Goal: Task Accomplishment & Management: Manage account settings

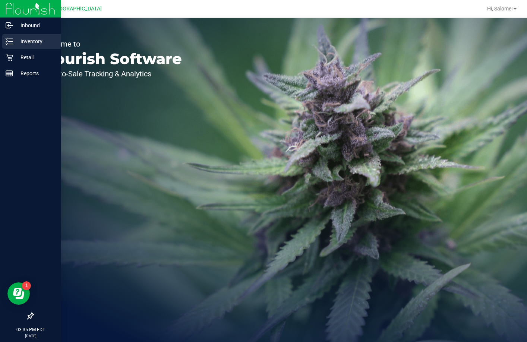
click at [13, 41] on p "Inventory" at bounding box center [35, 41] width 45 height 9
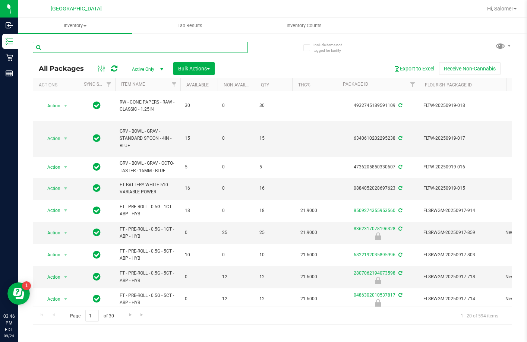
click at [170, 50] on input "text" at bounding box center [140, 47] width 215 height 11
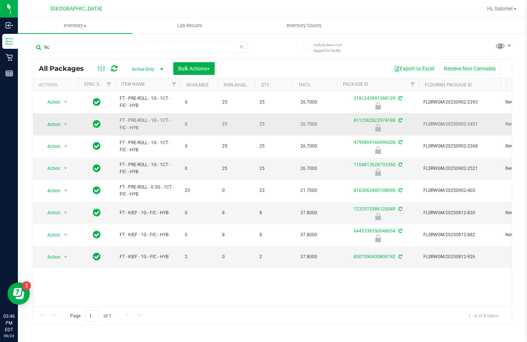
click at [143, 119] on span "FT - PRE-ROLL - 1G - 1CT - FIC - HYB" at bounding box center [148, 124] width 56 height 14
copy tr "FT - PRE-ROLL - 1G - 1CT - FIC - HYB"
click at [141, 45] on input "fic" at bounding box center [140, 47] width 215 height 11
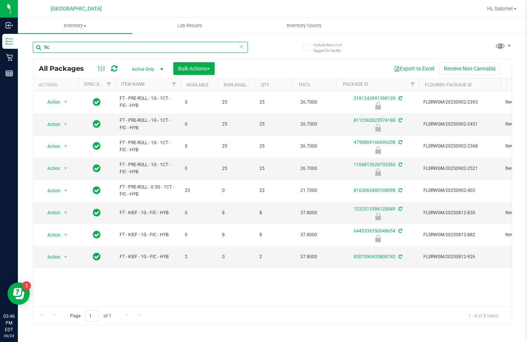
click at [141, 45] on input "fic" at bounding box center [140, 47] width 215 height 11
paste input "FT - PRE-ROLL - 1G - 1CT - FIC - HYB"
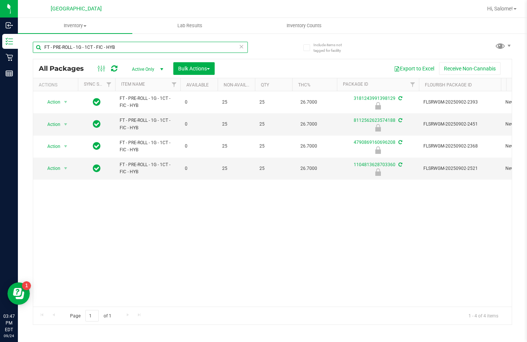
click at [186, 46] on input "FT - PRE-ROLL - 1G - 1CT - FIC - HYB" at bounding box center [140, 47] width 215 height 11
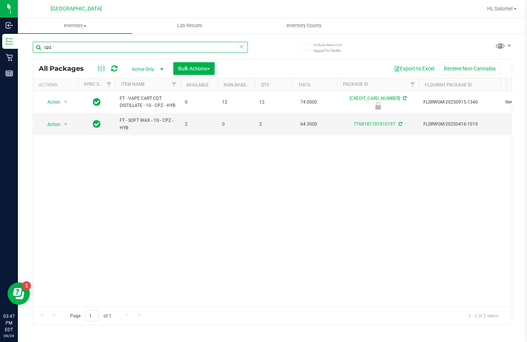
click at [97, 47] on input "cpz" at bounding box center [140, 47] width 215 height 11
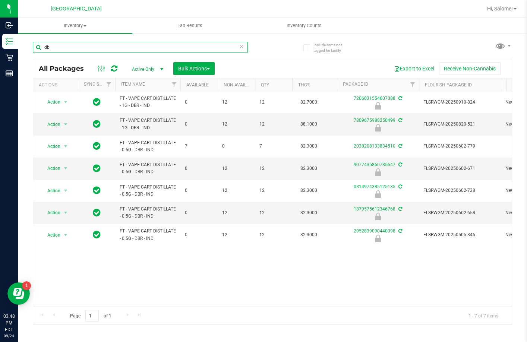
type input "d"
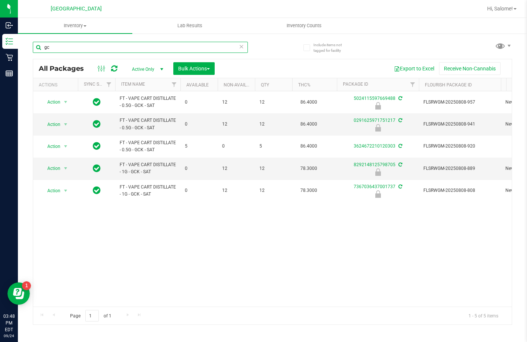
type input "g"
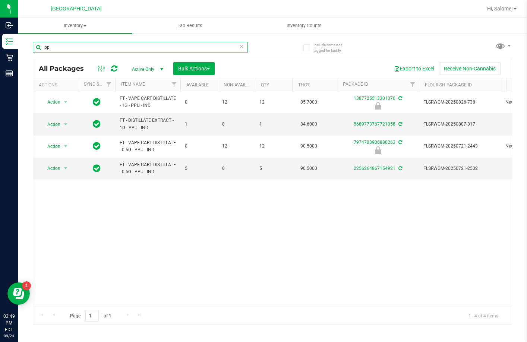
type input "p"
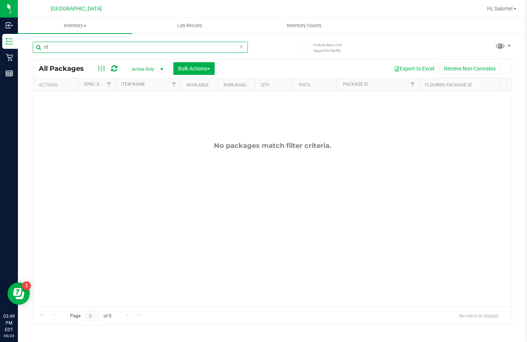
type input "t"
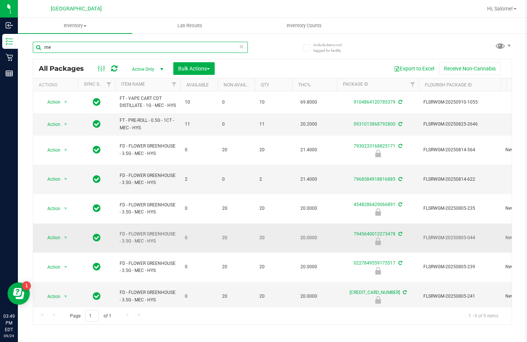
type input "m"
type input "lmn"
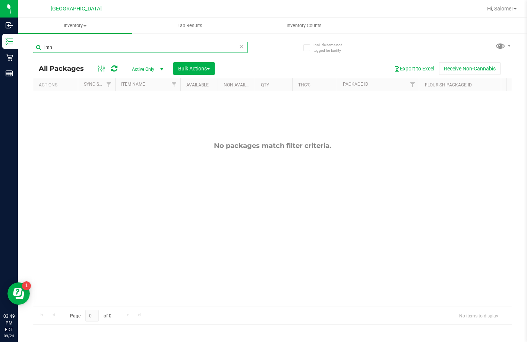
click at [95, 45] on input "lmn" at bounding box center [140, 47] width 215 height 11
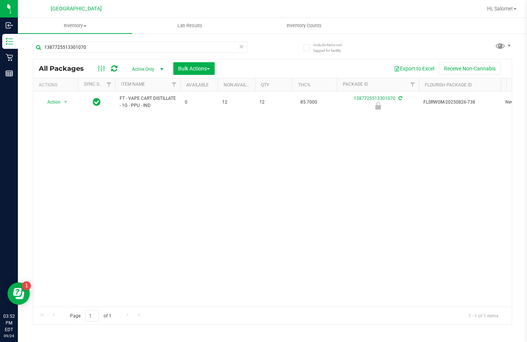
click at [149, 96] on span "FT - VAPE CART DISTILLATE - 1G - PPU - IND" at bounding box center [148, 102] width 56 height 14
copy tr "FT - VAPE CART DISTILLATE - 1G - PPU - IND"
click at [188, 45] on input "1387725513301070" at bounding box center [140, 47] width 215 height 11
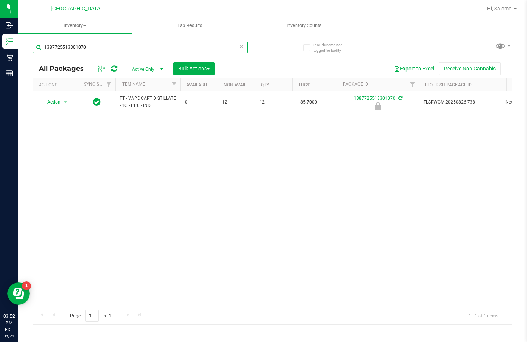
click at [188, 45] on input "1387725513301070" at bounding box center [140, 47] width 215 height 11
paste input "FT - VAPE CART DISTILLATE - 1G - PPU - IND"
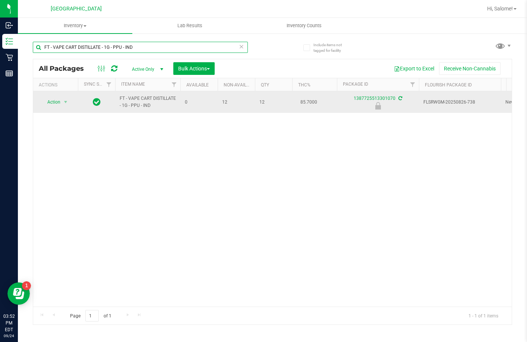
type input "FT - VAPE CART DISTILLATE - 1G - PPU - IND"
click at [141, 102] on span "FT - VAPE CART DISTILLATE - 1G - PPU - IND" at bounding box center [148, 102] width 56 height 14
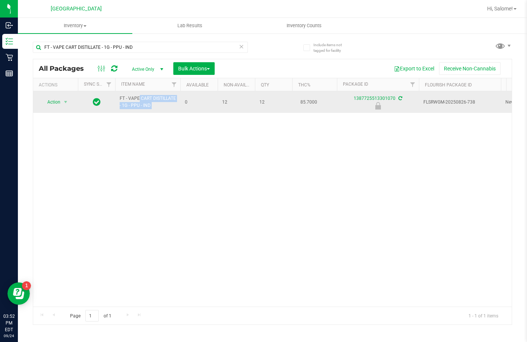
click at [141, 102] on span "FT - VAPE CART DISTILLATE - 1G - PPU - IND" at bounding box center [148, 102] width 56 height 14
copy tr "FT - VAPE CART DISTILLATE - 1G - PPU - IND"
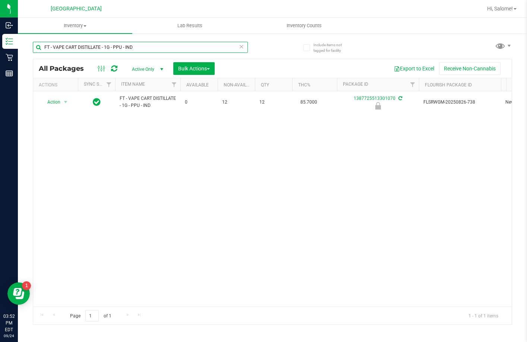
click at [170, 51] on input "FT - VAPE CART DISTILLATE - 1G - PPU - IND" at bounding box center [140, 47] width 215 height 11
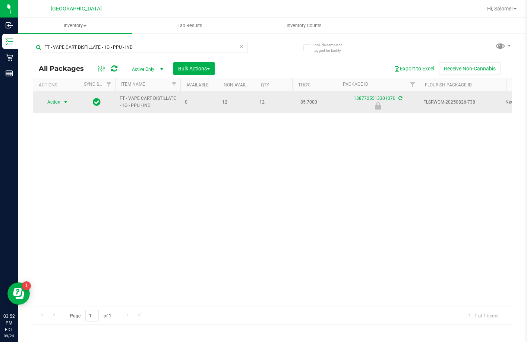
click at [61, 104] on span "select" at bounding box center [65, 102] width 9 height 10
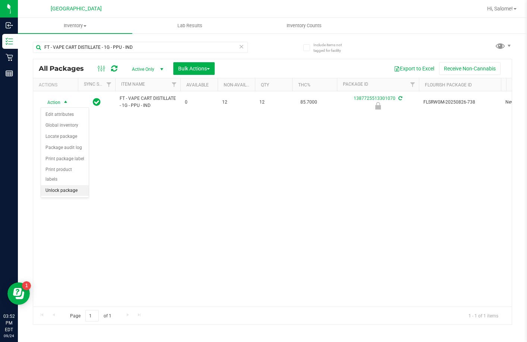
click at [75, 185] on li "Unlock package" at bounding box center [65, 190] width 48 height 11
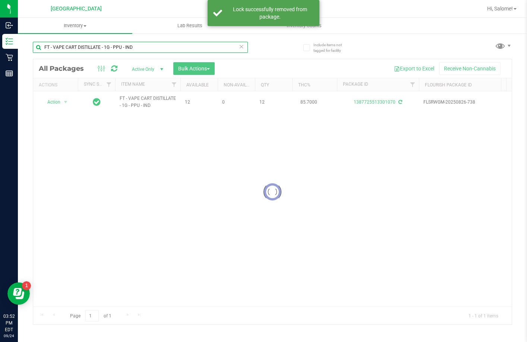
click at [164, 46] on input "FT - VAPE CART DISTILLATE - 1G - PPU - IND" at bounding box center [140, 47] width 215 height 11
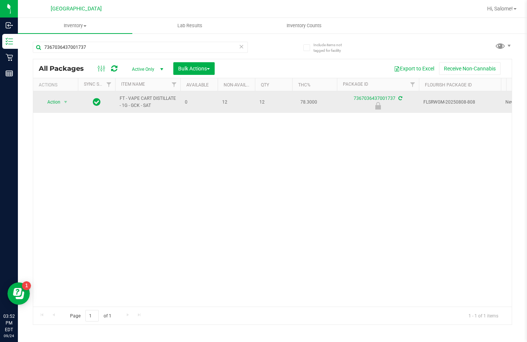
click at [150, 97] on span "FT - VAPE CART DISTILLATE - 1G - GCK - SAT" at bounding box center [148, 102] width 56 height 14
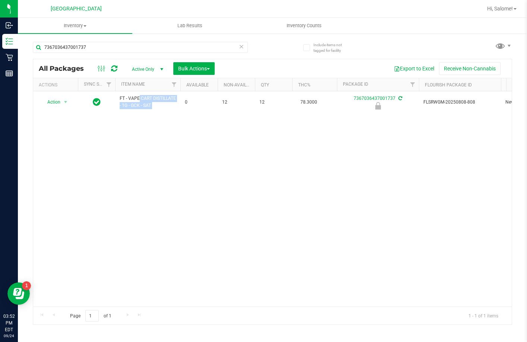
copy tr "FT - VAPE CART DISTILLATE - 1G - GCK - SAT"
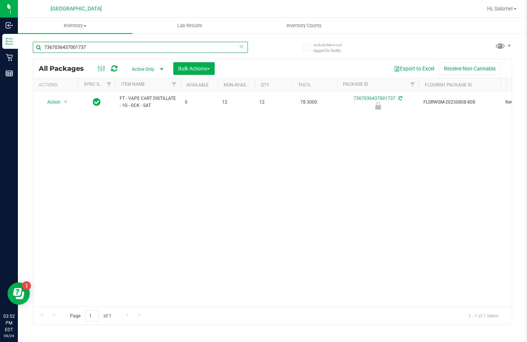
click at [157, 50] on input "7367036437001737" at bounding box center [140, 47] width 215 height 11
paste input "FT - VAPE CART DISTILLATE - 1G - GCK - SAT"
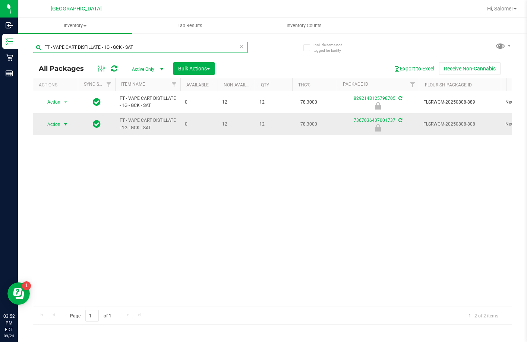
type input "FT - VAPE CART DISTILLATE - 1G - GCK - SAT"
click at [65, 126] on span "select" at bounding box center [66, 124] width 6 height 6
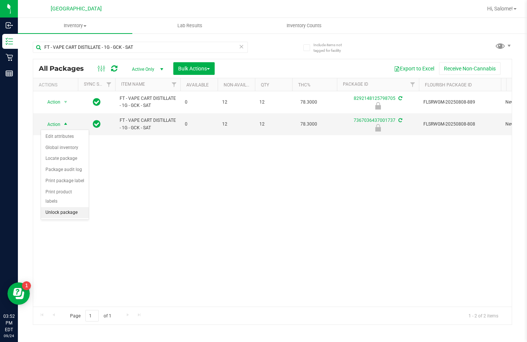
click at [83, 207] on li "Unlock package" at bounding box center [65, 212] width 48 height 11
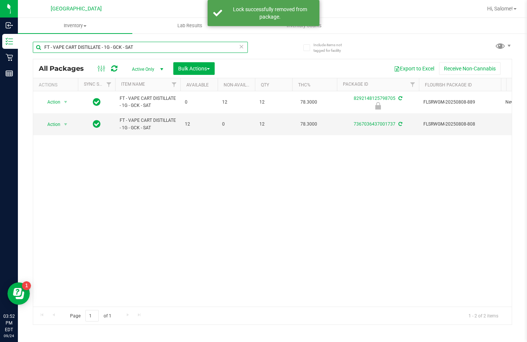
click at [100, 49] on input "FT - VAPE CART DISTILLATE - 1G - GCK - SAT" at bounding box center [140, 47] width 215 height 11
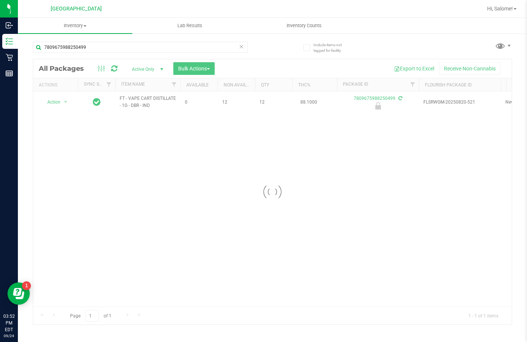
click at [154, 97] on div at bounding box center [272, 191] width 479 height 265
click at [148, 100] on span "FT - VAPE CART DISTILLATE - 1G - DBR - IND" at bounding box center [148, 102] width 56 height 14
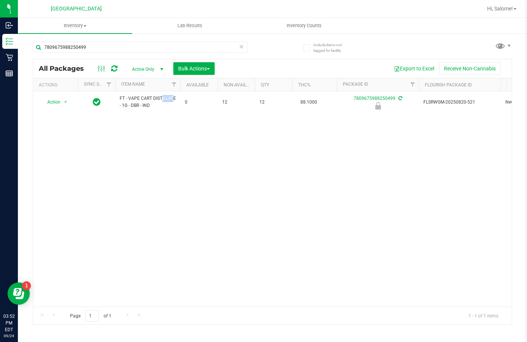
click at [148, 100] on span "FT - VAPE CART DISTILLATE - 1G - DBR - IND" at bounding box center [148, 102] width 56 height 14
copy tr "FT - VAPE CART DISTILLATE - 1G - DBR - IND"
click at [158, 52] on input "7809675988250499" at bounding box center [140, 47] width 215 height 11
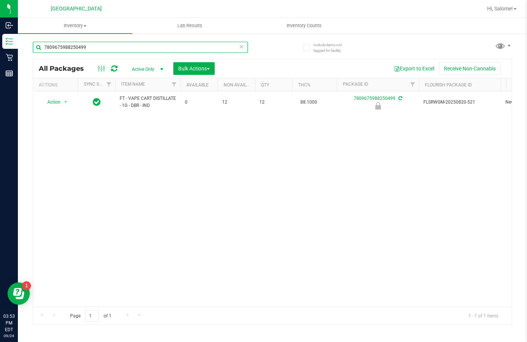
paste input "FT - VAPE CART DISTILLATE - 1G - DBR - IND"
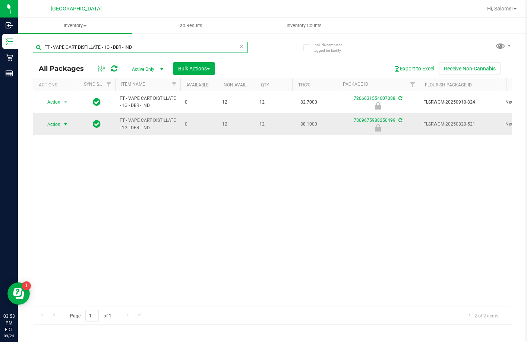
type input "FT - VAPE CART DISTILLATE - 1G - DBR - IND"
click at [59, 126] on span "Action" at bounding box center [51, 124] width 20 height 10
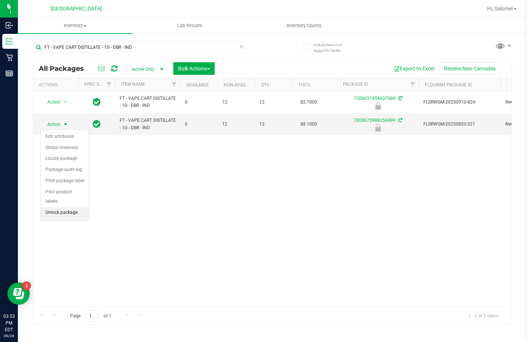
click at [67, 207] on li "Unlock package" at bounding box center [65, 212] width 48 height 11
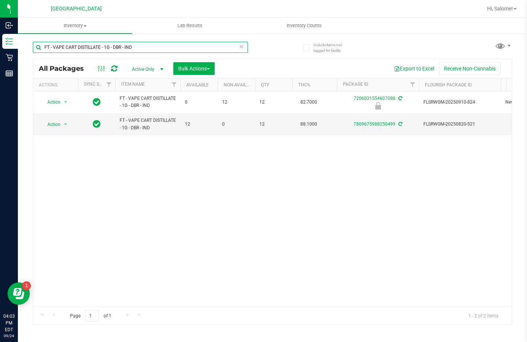
click at [123, 48] on input "FT - VAPE CART DISTILLATE - 1G - DBR - IND" at bounding box center [140, 47] width 215 height 11
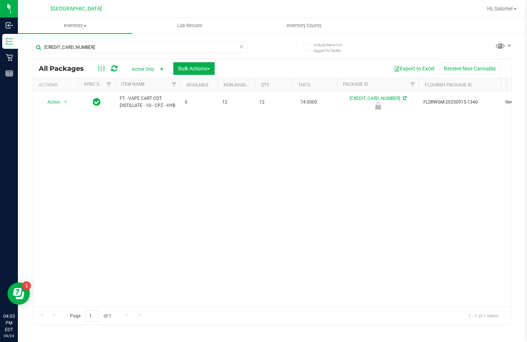
click at [133, 99] on span "FT - VAPE CART CDT DISTILLATE - 1G - CPZ - HYB" at bounding box center [148, 102] width 56 height 14
copy tr "FT - VAPE CART CDT DISTILLATE - 1G - CPZ - HYB"
click at [192, 45] on input "4777985430551494" at bounding box center [140, 47] width 215 height 11
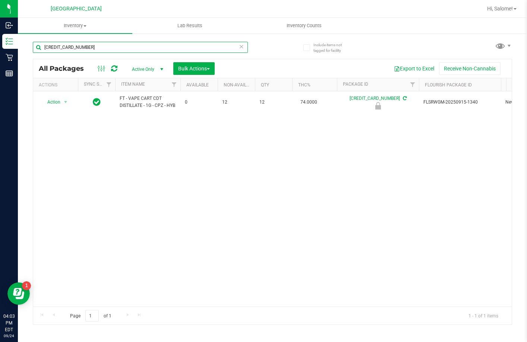
click at [192, 45] on input "4777985430551494" at bounding box center [140, 47] width 215 height 11
paste input "FT - VAPE CART CDT DISTILLATE - 1G - CPZ - HYB"
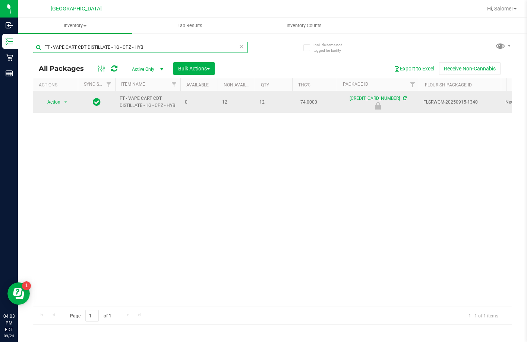
type input "FT - VAPE CART CDT DISTILLATE - 1G - CPZ - HYB"
click at [153, 96] on span "FT - VAPE CART CDT DISTILLATE - 1G - CPZ - HYB" at bounding box center [148, 102] width 56 height 14
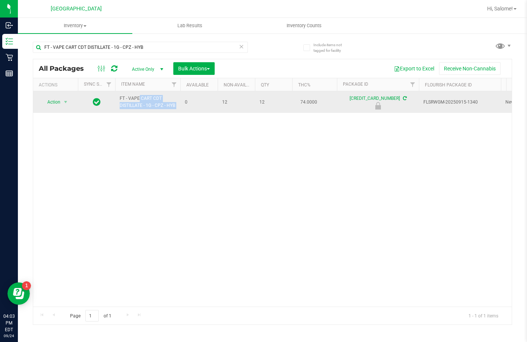
click at [153, 96] on span "FT - VAPE CART CDT DISTILLATE - 1G - CPZ - HYB" at bounding box center [148, 102] width 56 height 14
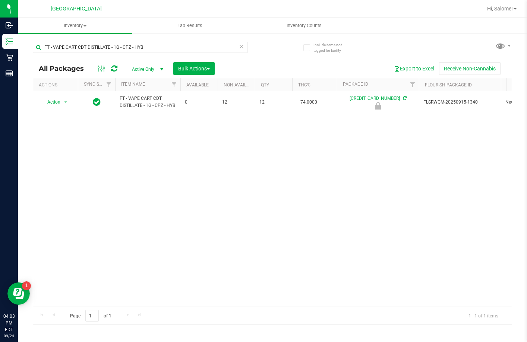
click at [170, 54] on div "FT - VAPE CART CDT DISTILLATE - 1G - CPZ - HYB" at bounding box center [140, 50] width 215 height 17
click at [173, 49] on input "FT - VAPE CART CDT DISTILLATE - 1G - CPZ - HYB" at bounding box center [140, 47] width 215 height 11
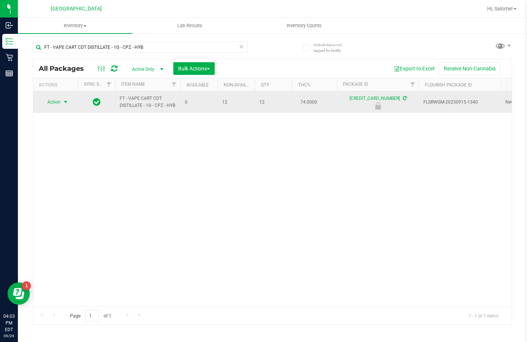
click at [61, 101] on span "select" at bounding box center [65, 102] width 9 height 10
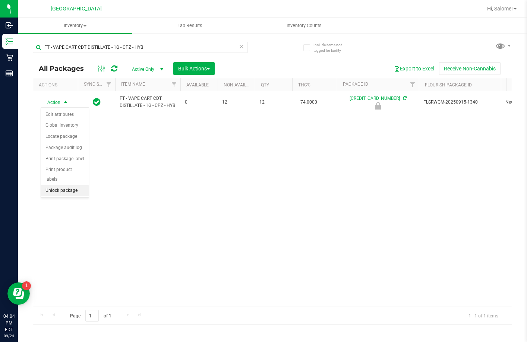
click at [80, 185] on li "Unlock package" at bounding box center [65, 190] width 48 height 11
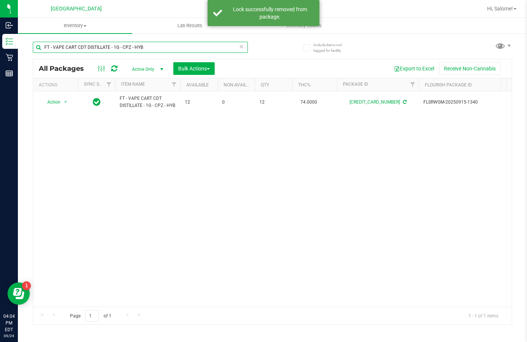
click at [187, 42] on input "FT - VAPE CART CDT DISTILLATE - 1G - CPZ - HYB" at bounding box center [140, 47] width 215 height 11
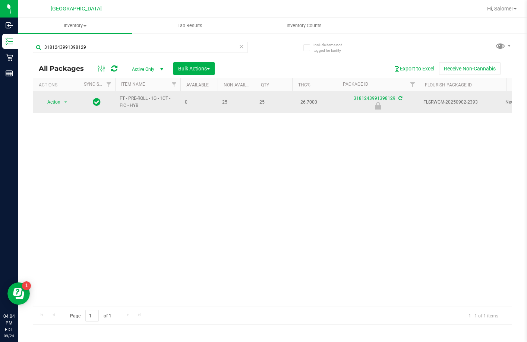
click at [147, 97] on span "FT - PRE-ROLL - 1G - 1CT - FIC - HYB" at bounding box center [148, 102] width 56 height 14
copy tr "FT - PRE-ROLL - 1G - 1CT - FIC - HYB"
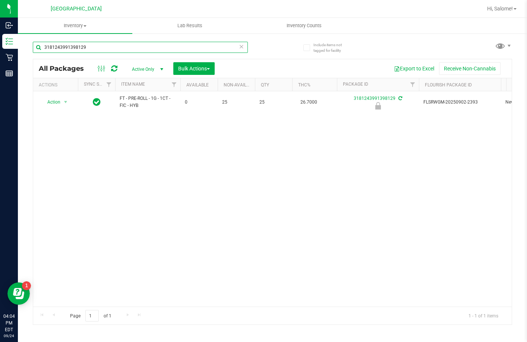
click at [155, 51] on input "3181243991398129" at bounding box center [140, 47] width 215 height 11
paste input "FT - PRE-ROLL - 1G - 1CT - FIC - HYB"
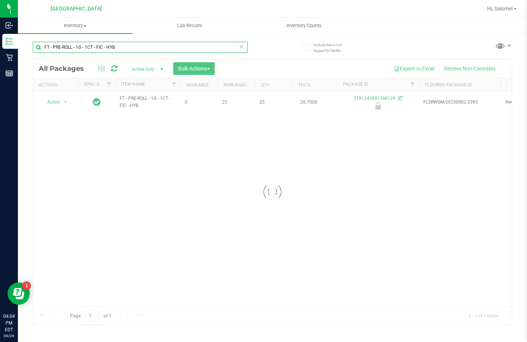
type input "FT - PRE-ROLL - 1G - 1CT - FIC - HYB"
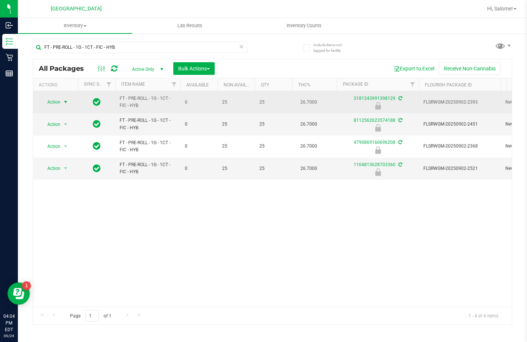
click at [61, 102] on span "select" at bounding box center [65, 102] width 9 height 10
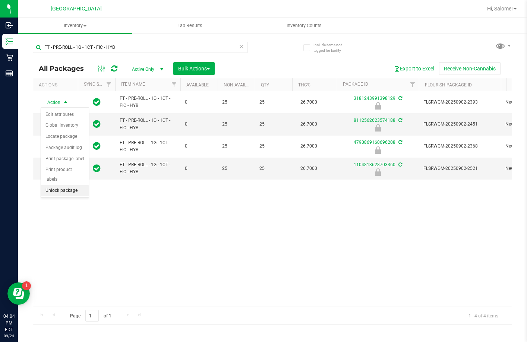
click at [75, 185] on li "Unlock package" at bounding box center [65, 190] width 48 height 11
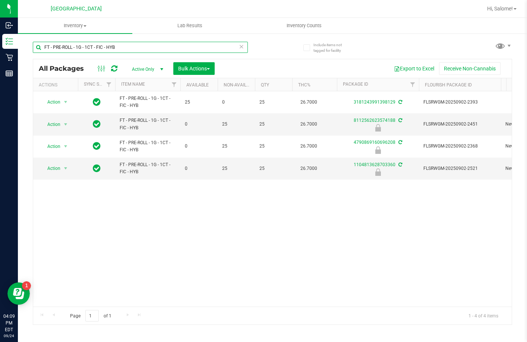
click at [137, 51] on input "FT - PRE-ROLL - 1G - 1CT - FIC - HYB" at bounding box center [140, 47] width 215 height 11
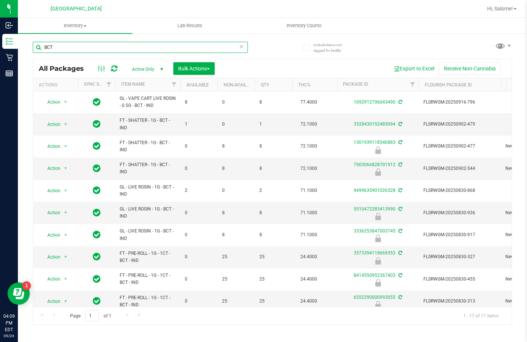
scroll to position [189, 0]
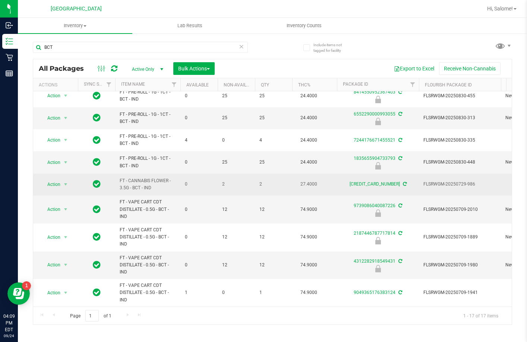
click at [161, 177] on span "FT - CANNABIS FLOWER - 3.5G - BCT - IND" at bounding box center [148, 184] width 56 height 14
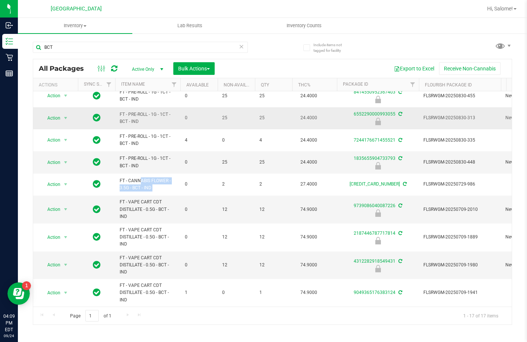
copy tr "FT - CANNABIS FLOWER - 3.5G - BCT - IND"
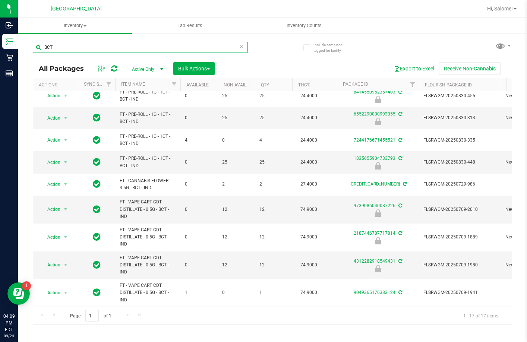
click at [139, 52] on input "BCT" at bounding box center [140, 47] width 215 height 11
paste input "FT - CANNABIS FLOWER - 3.5G - BCT - IND"
type input "FT - CANNABIS FLOWER - 3.5G - BCT - IND"
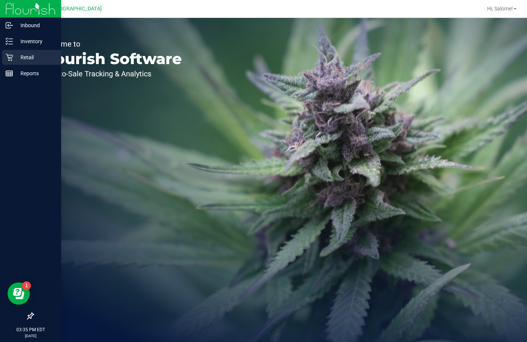
click at [13, 53] on div "Retail" at bounding box center [31, 57] width 59 height 15
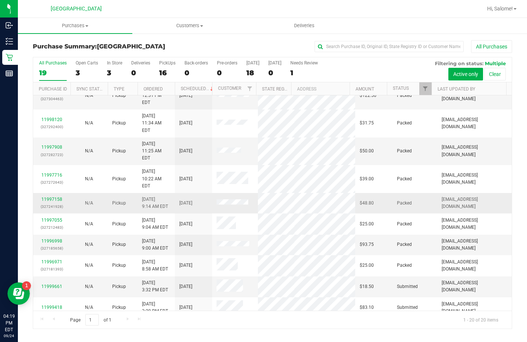
scroll to position [212, 0]
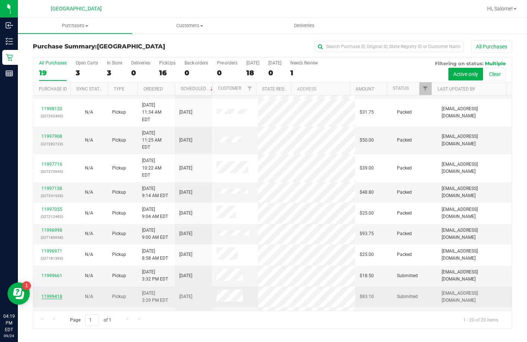
click at [58, 294] on link "11999418" at bounding box center [51, 296] width 21 height 5
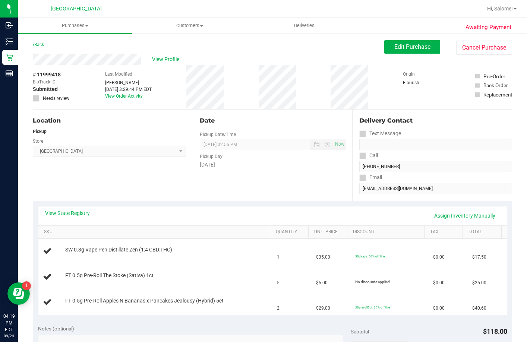
click at [42, 42] on link "Back" at bounding box center [38, 44] width 11 height 5
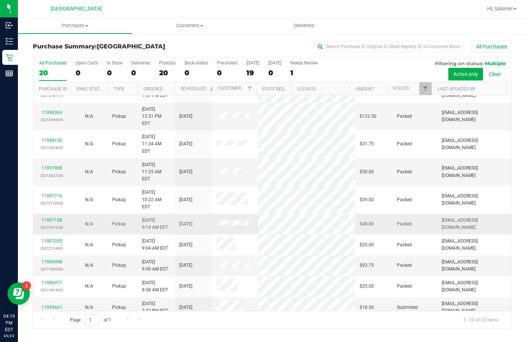
scroll to position [212, 0]
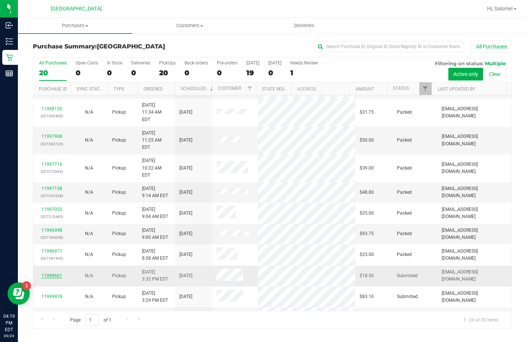
click at [53, 273] on link "11999661" at bounding box center [51, 275] width 21 height 5
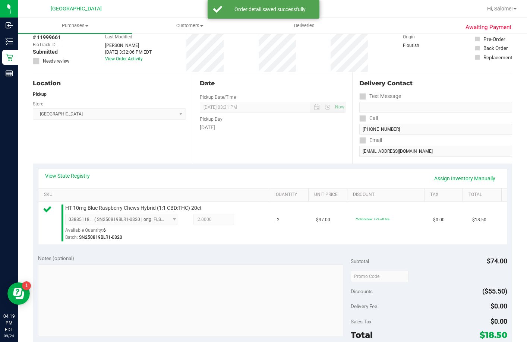
scroll to position [283, 0]
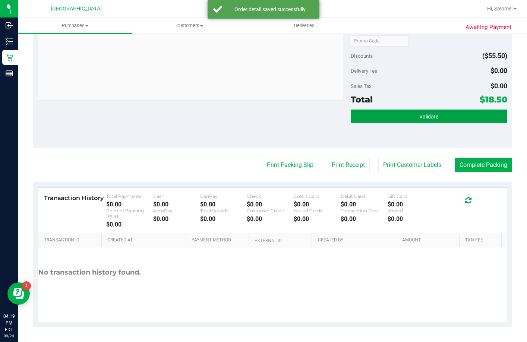
click at [432, 118] on span "Validate" at bounding box center [428, 117] width 19 height 6
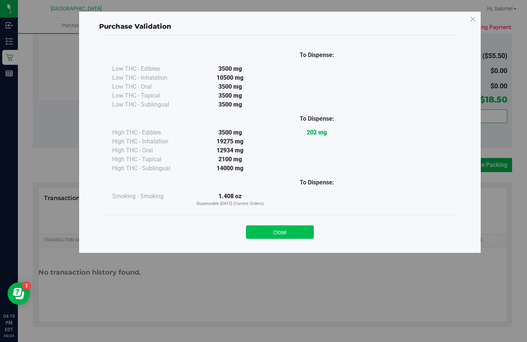
click at [266, 230] on button "Close" at bounding box center [280, 231] width 68 height 13
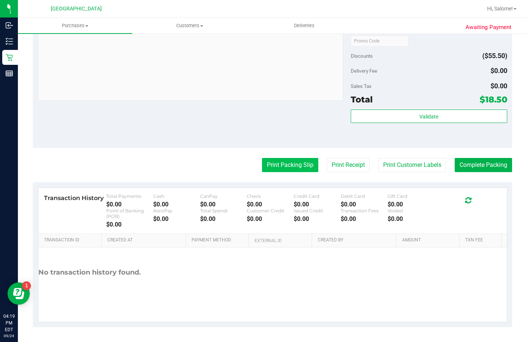
click at [269, 168] on button "Print Packing Slip" at bounding box center [290, 165] width 56 height 14
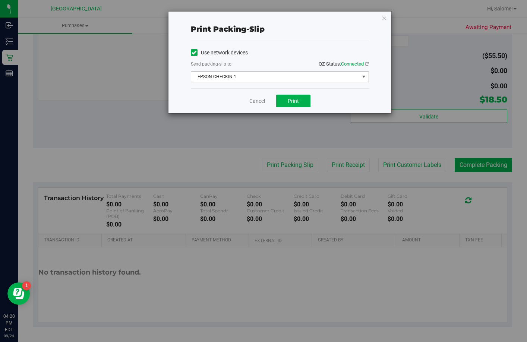
click at [303, 73] on span "EPSON-CHECKIN-1" at bounding box center [275, 77] width 168 height 10
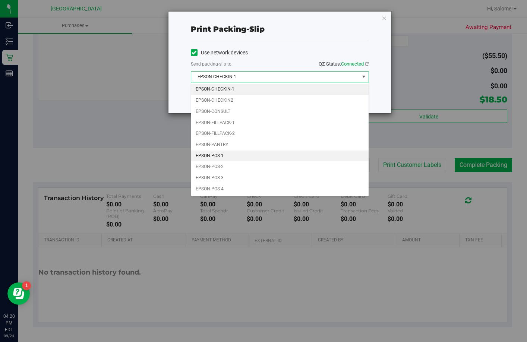
click at [248, 154] on li "EPSON-POS-1" at bounding box center [279, 156] width 177 height 11
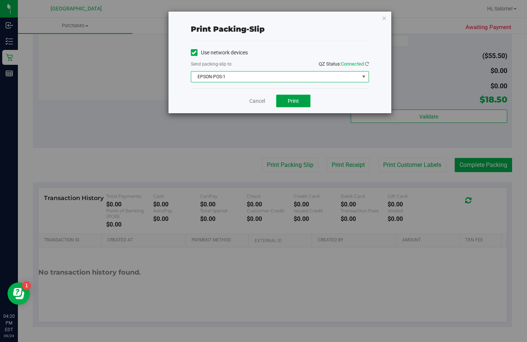
click at [302, 105] on button "Print" at bounding box center [293, 101] width 34 height 13
click at [253, 102] on link "Cancel" at bounding box center [257, 101] width 16 height 8
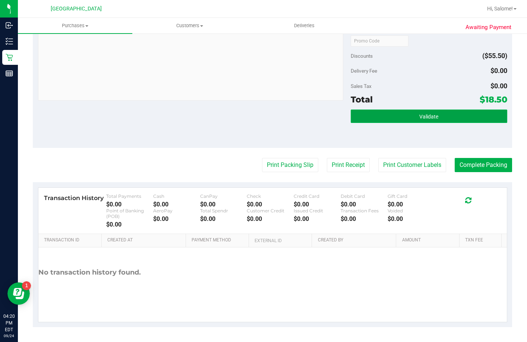
click at [409, 113] on button "Validate" at bounding box center [429, 116] width 157 height 13
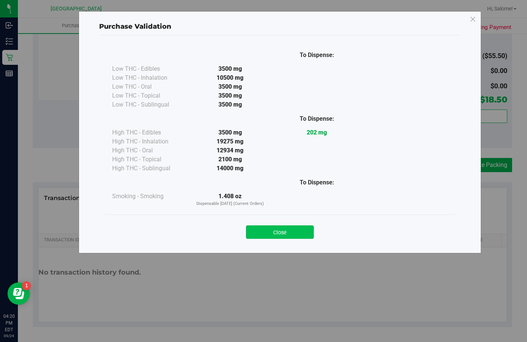
click at [294, 228] on button "Close" at bounding box center [280, 231] width 68 height 13
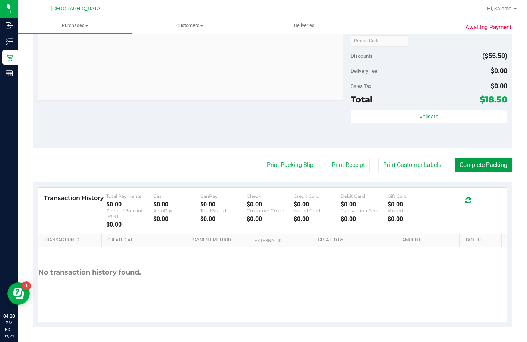
click at [497, 162] on button "Complete Packing" at bounding box center [483, 165] width 57 height 14
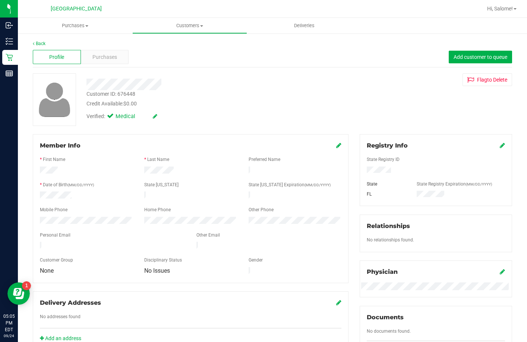
click at [124, 92] on div "Customer ID: 676448" at bounding box center [110, 94] width 49 height 8
copy div "676448"
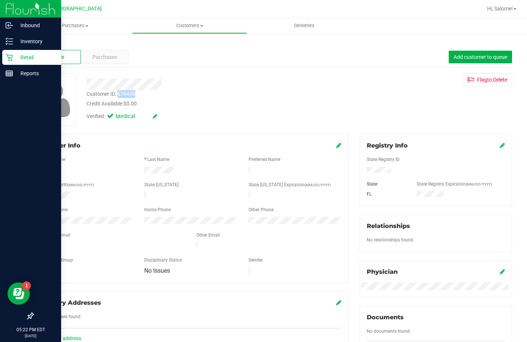
click at [4, 57] on div "Retail" at bounding box center [31, 57] width 59 height 15
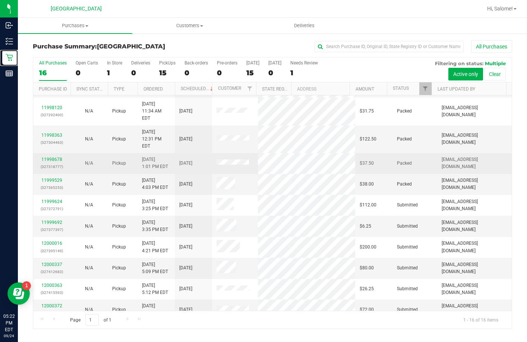
scroll to position [115, 0]
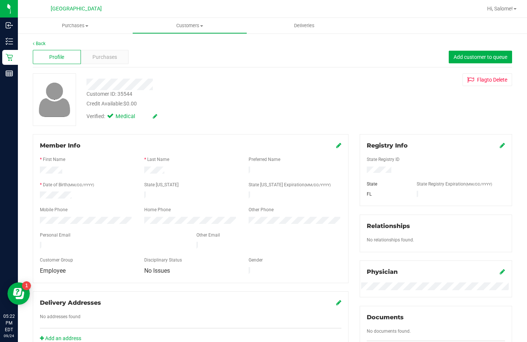
click at [119, 69] on div "Back Profile Purchases Add customer to queue Customer ID: 35544 Credit Availabl…" at bounding box center [272, 307] width 479 height 534
click at [119, 61] on div "Purchases" at bounding box center [105, 57] width 48 height 14
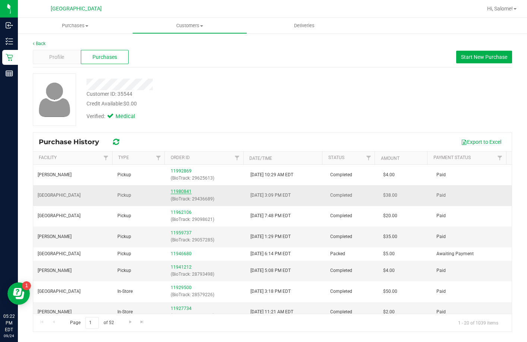
click at [174, 190] on link "11980841" at bounding box center [181, 191] width 21 height 5
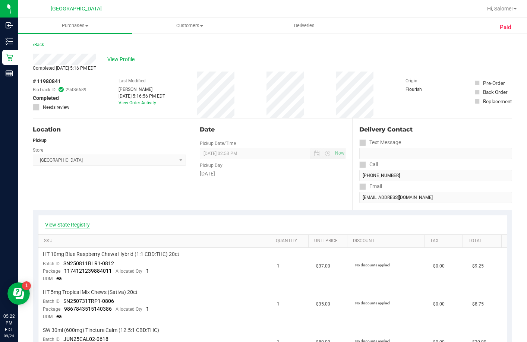
click at [80, 223] on link "View State Registry" at bounding box center [67, 224] width 45 height 7
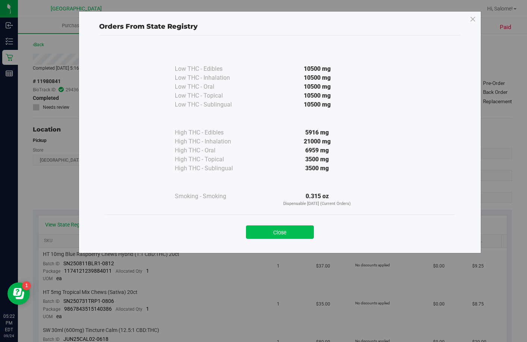
click at [266, 234] on button "Close" at bounding box center [280, 231] width 68 height 13
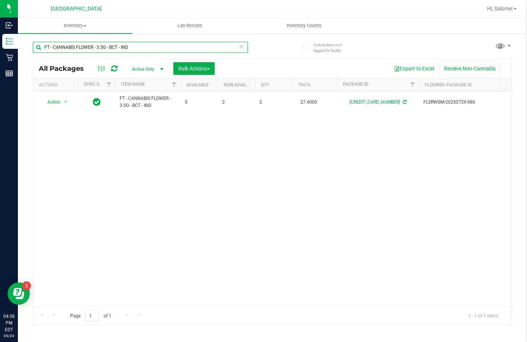
click at [120, 44] on input "FT - CANNABIS FLOWER - 3.5G - BCT - IND" at bounding box center [140, 47] width 215 height 11
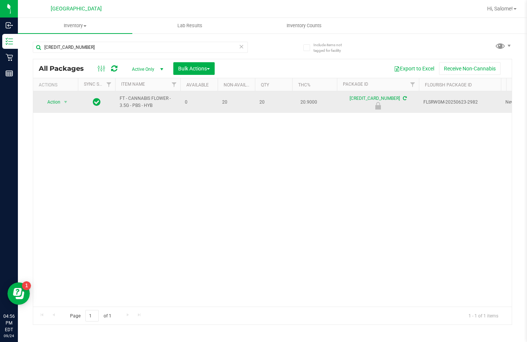
click at [143, 101] on span "FT - CANNABIS FLOWER - 3.5G - PBS - HYB" at bounding box center [148, 102] width 56 height 14
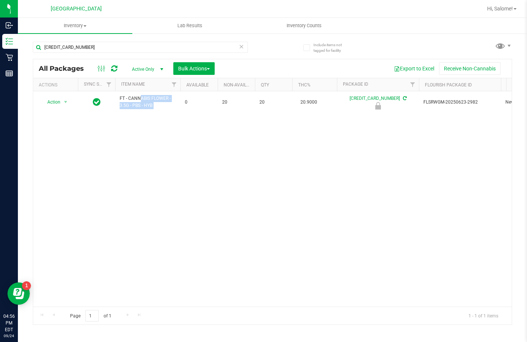
copy tr "FT - CANNABIS FLOWER - 3.5G - PBS - HYB"
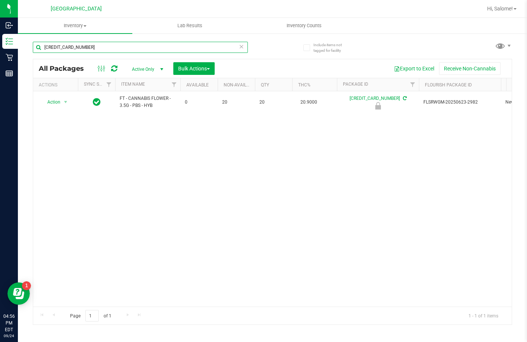
click at [147, 50] on input "[CREDIT_CARD_NUMBER]" at bounding box center [140, 47] width 215 height 11
paste input "FT - CANNABIS FLOWER - 3.5G - PBS - HYB"
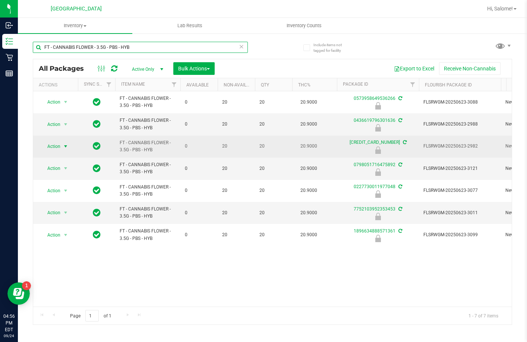
type input "FT - CANNABIS FLOWER - 3.5G - PBS - HYB"
click at [54, 145] on span "Action" at bounding box center [51, 146] width 20 height 10
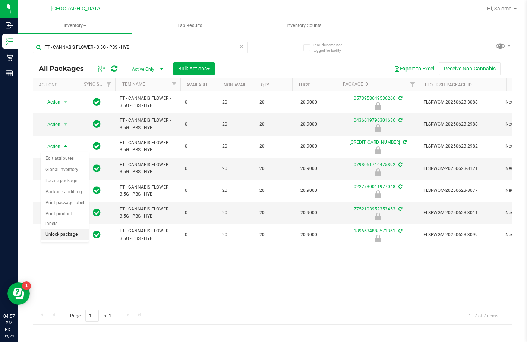
click at [68, 229] on li "Unlock package" at bounding box center [65, 234] width 48 height 11
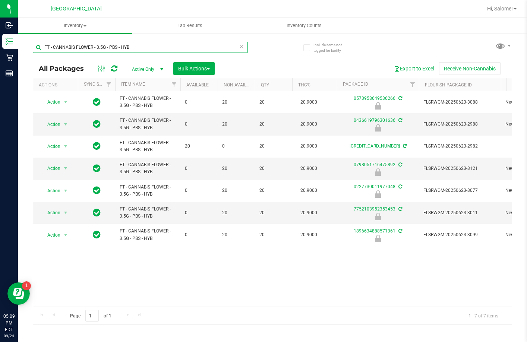
click at [112, 50] on input "FT - CANNABIS FLOWER - 3.5G - PBS - HYB" at bounding box center [140, 47] width 215 height 11
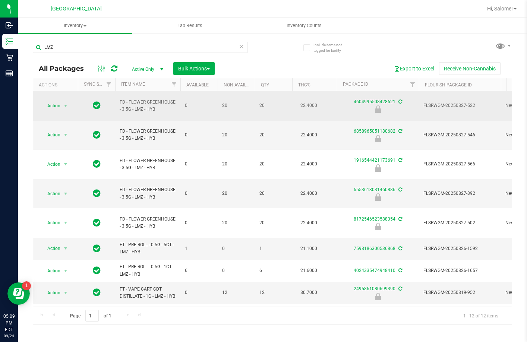
click at [154, 99] on span "FD - FLOWER GREENHOUSE - 3.5G - LMZ - HYB" at bounding box center [148, 106] width 56 height 14
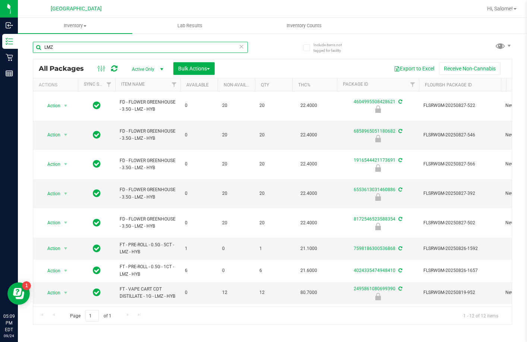
click at [160, 49] on input "LMZ" at bounding box center [140, 47] width 215 height 11
paste input "FD - FLOWER GREENHOUSE - 3.5G - LMZ - HYB"
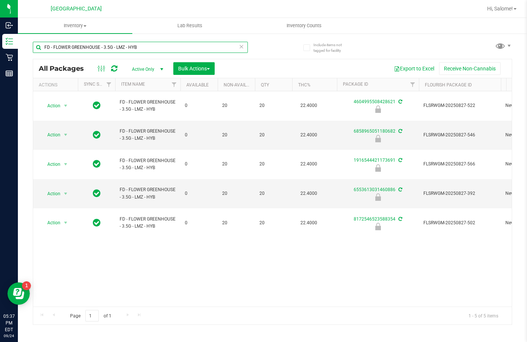
click at [121, 47] on input "FD - FLOWER GREENHOUSE - 3.5G - LMZ - HYB" at bounding box center [140, 47] width 215 height 11
type input "7042346481539658"
